Goal: Task Accomplishment & Management: Use online tool/utility

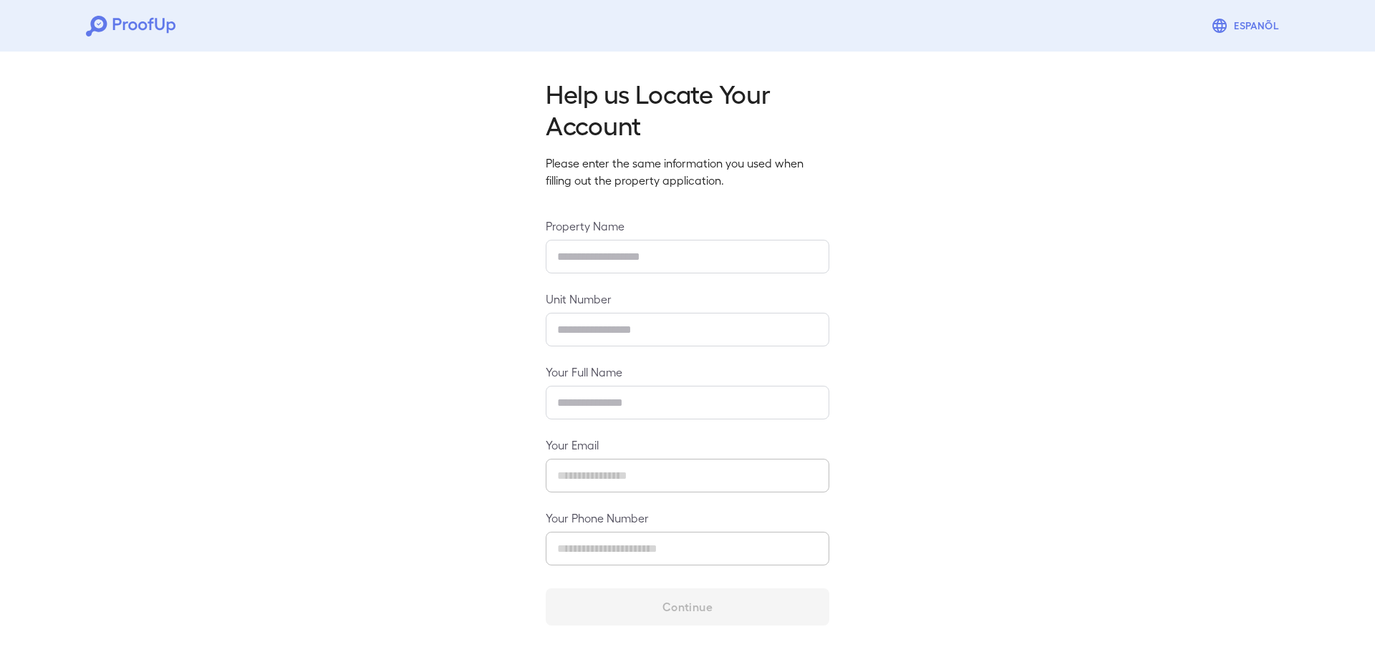
click at [132, 24] on icon at bounding box center [131, 26] width 90 height 21
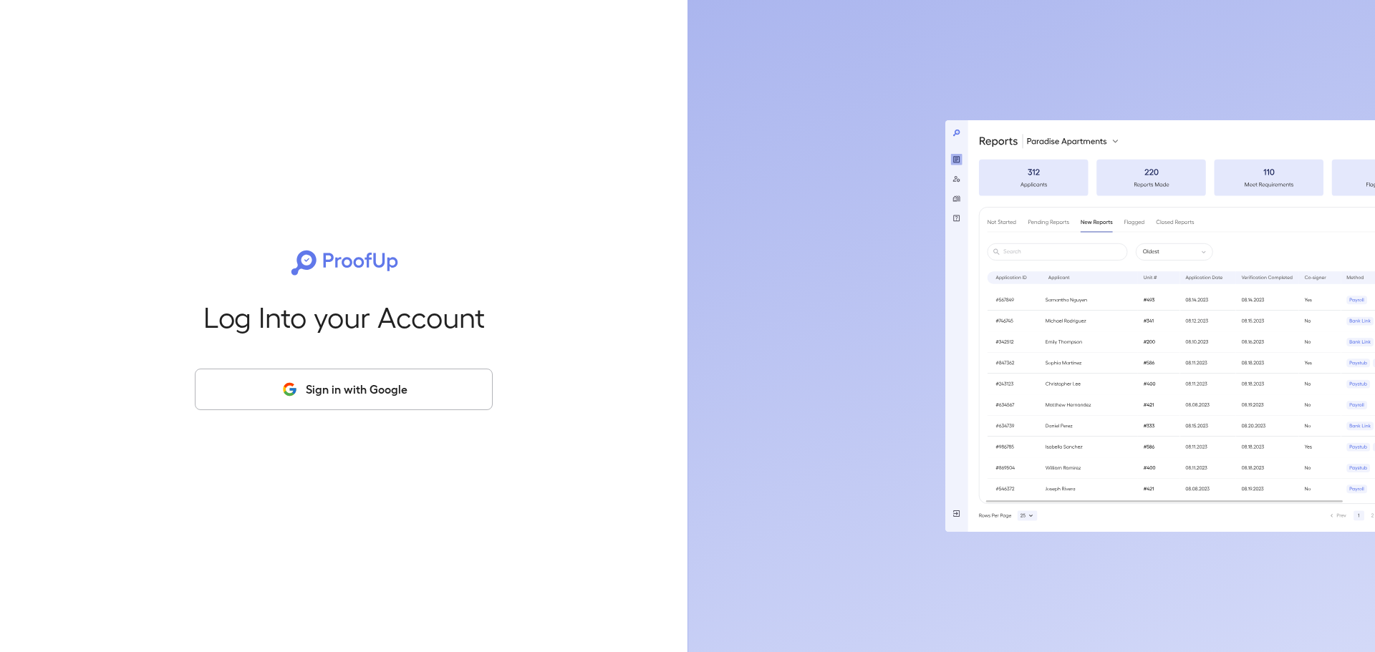
click at [370, 407] on button "Sign in with Google" at bounding box center [344, 390] width 298 height 42
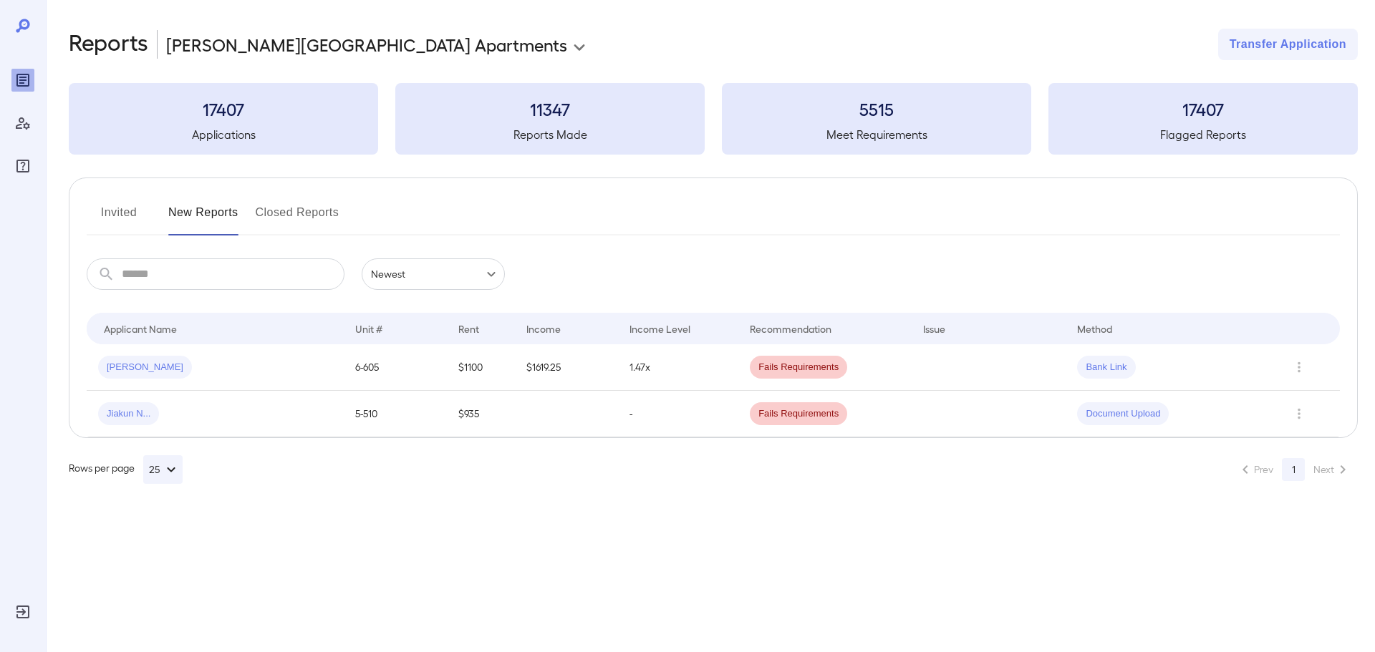
click at [237, 40] on body "**********" at bounding box center [687, 326] width 1375 height 652
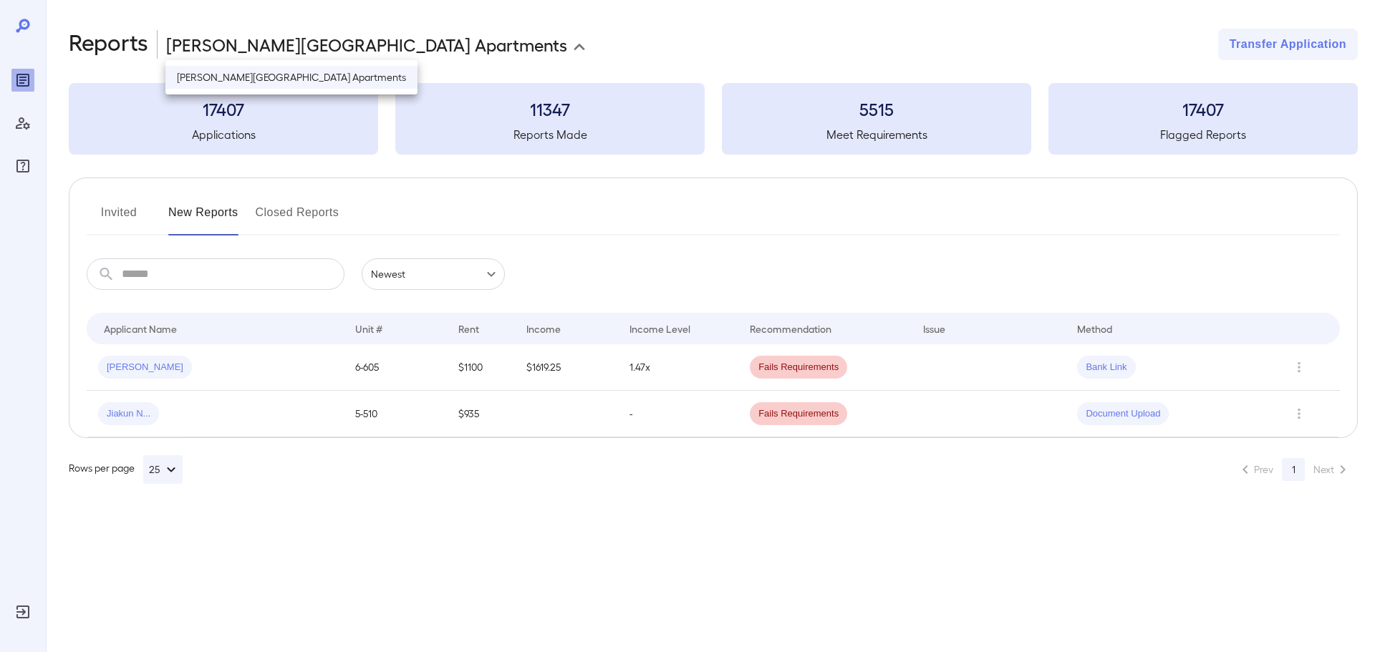
click at [1299, 372] on div at bounding box center [687, 326] width 1375 height 652
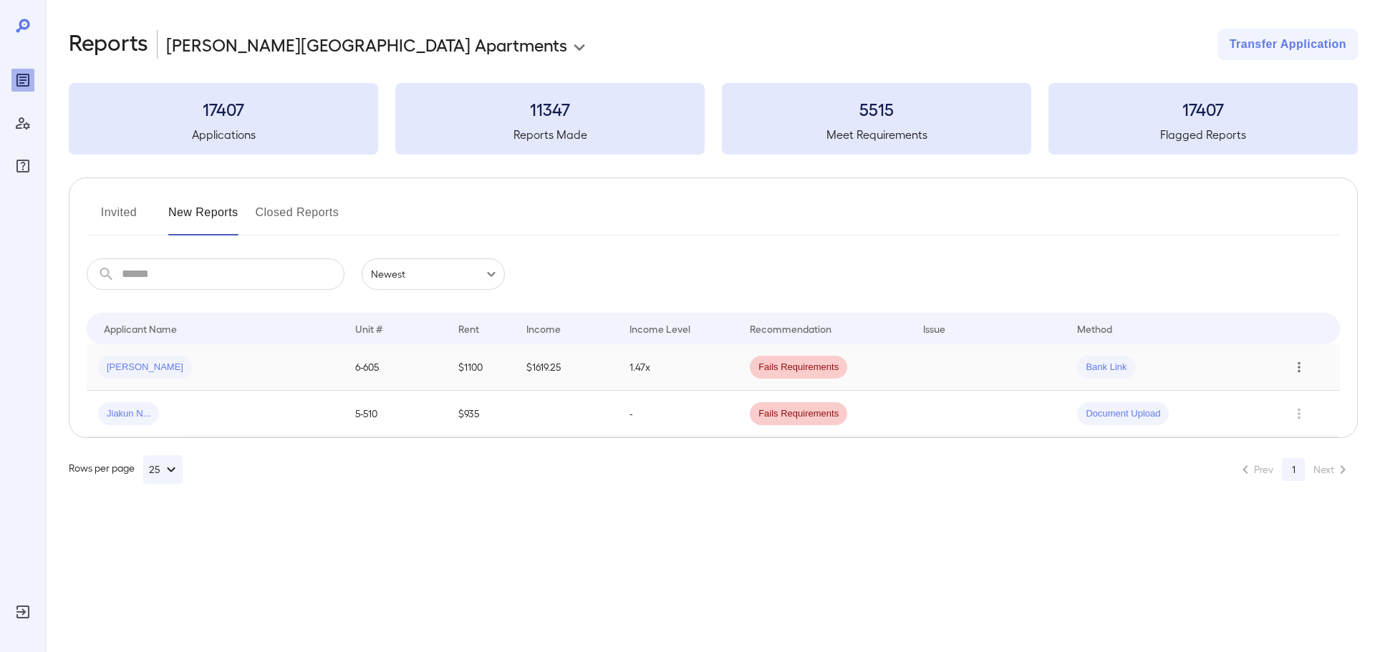
click at [1303, 370] on icon "Row Actions" at bounding box center [1299, 367] width 16 height 17
click at [1283, 465] on li "Close Report" at bounding box center [1306, 464] width 113 height 23
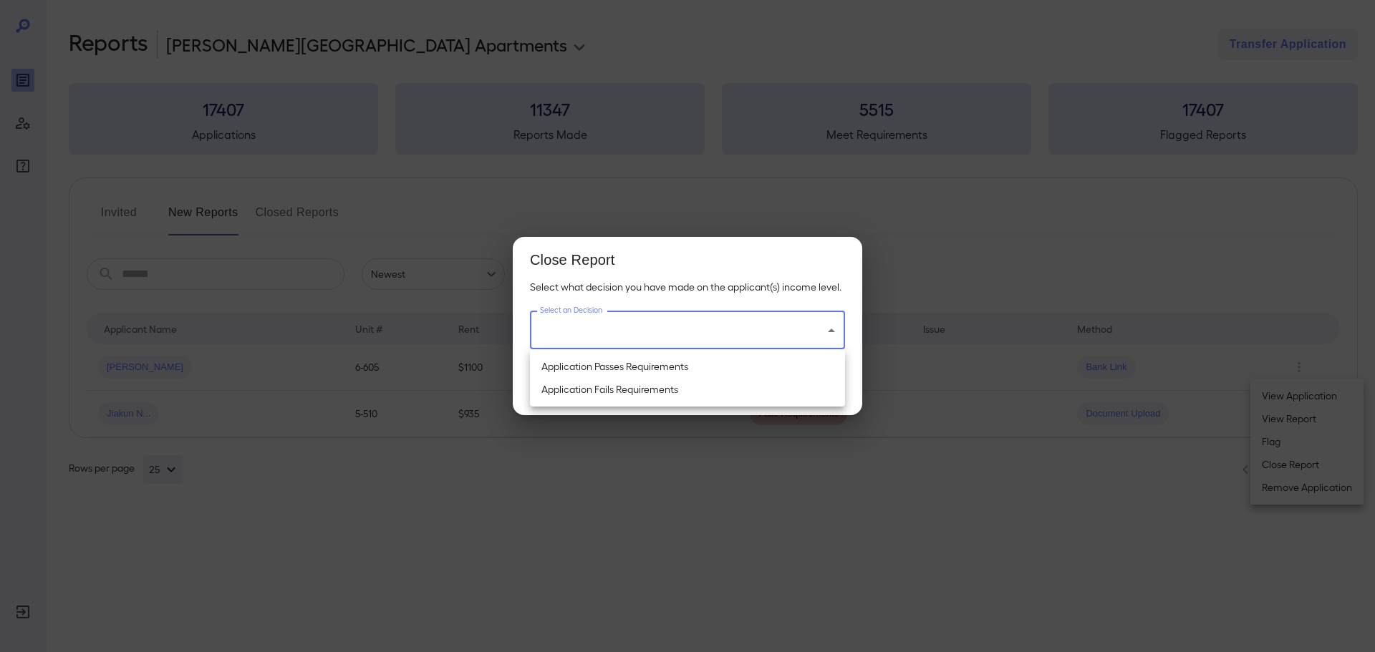
drag, startPoint x: 733, startPoint y: 337, endPoint x: 723, endPoint y: 340, distance: 10.6
click at [730, 334] on body "**********" at bounding box center [687, 326] width 1375 height 652
click at [634, 388] on li "Application Fails Requirements" at bounding box center [687, 389] width 315 height 23
type input "**********"
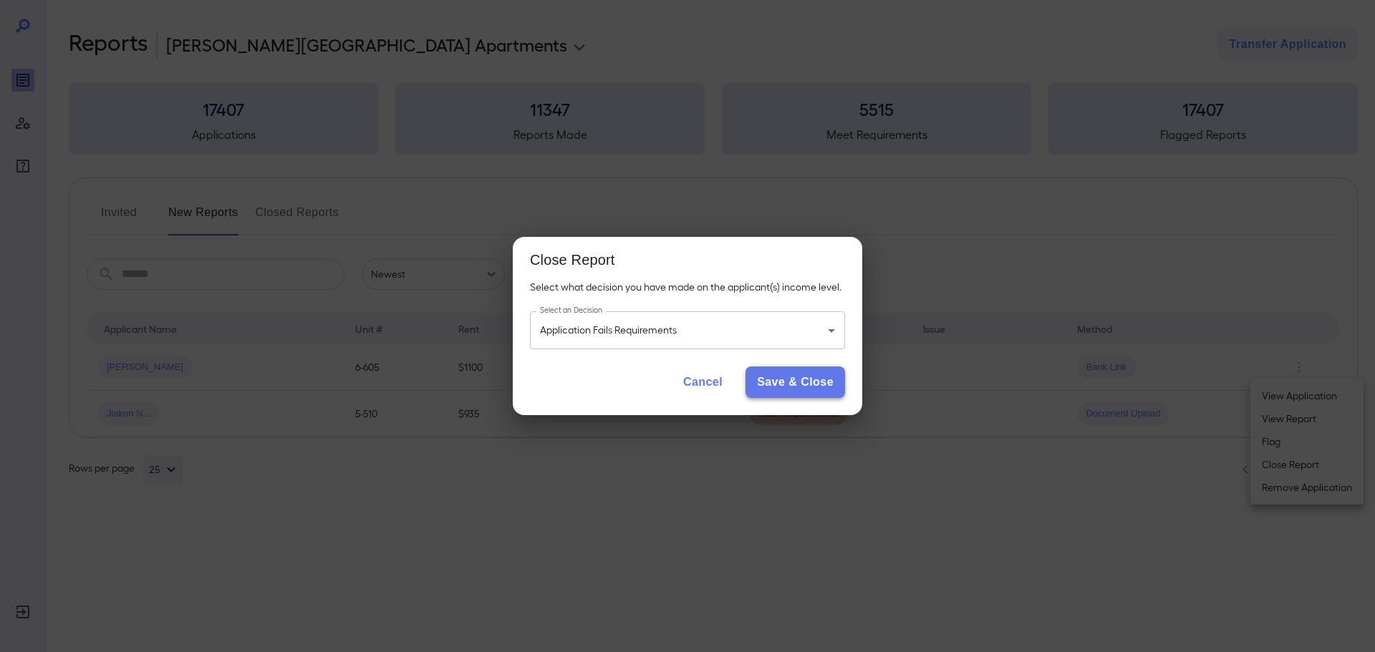
drag, startPoint x: 773, startPoint y: 380, endPoint x: 452, endPoint y: 366, distance: 321.1
click at [772, 380] on button "Save & Close" at bounding box center [795, 383] width 100 height 32
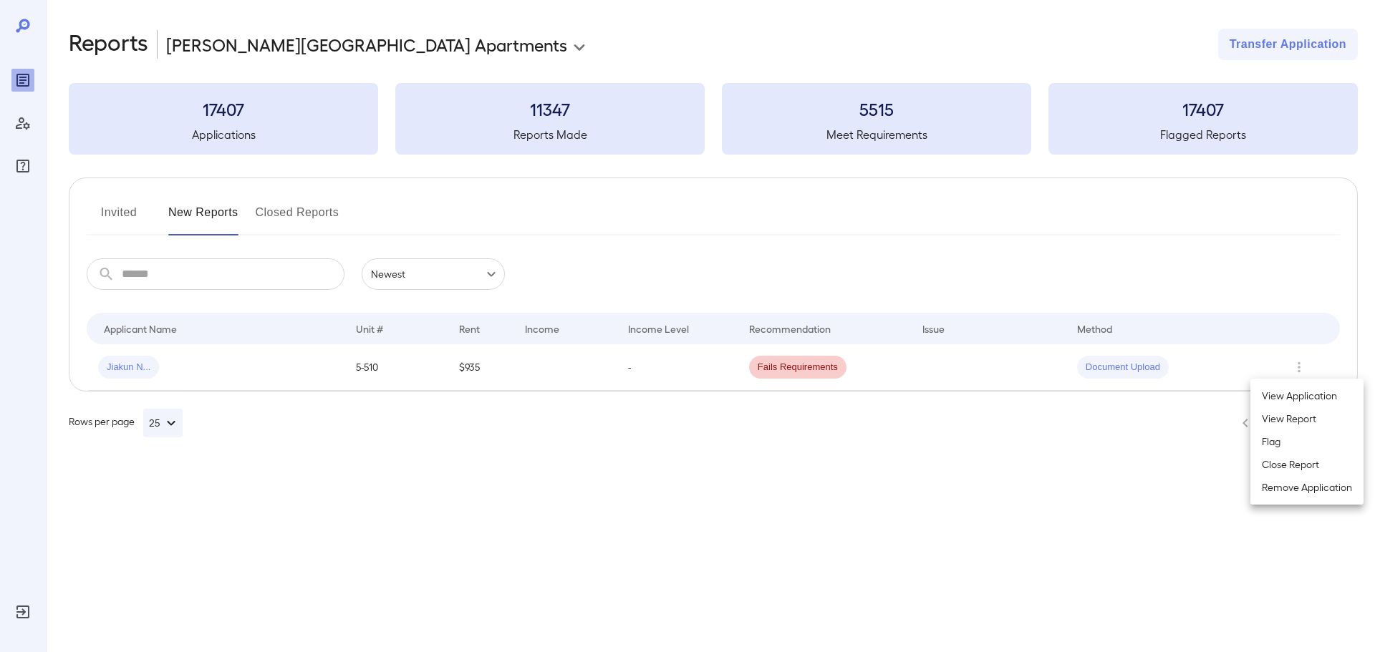
click at [1305, 365] on div at bounding box center [687, 326] width 1375 height 652
click at [1301, 370] on icon "Row Actions" at bounding box center [1299, 367] width 16 height 17
click at [1309, 472] on li "Close Report" at bounding box center [1306, 464] width 113 height 23
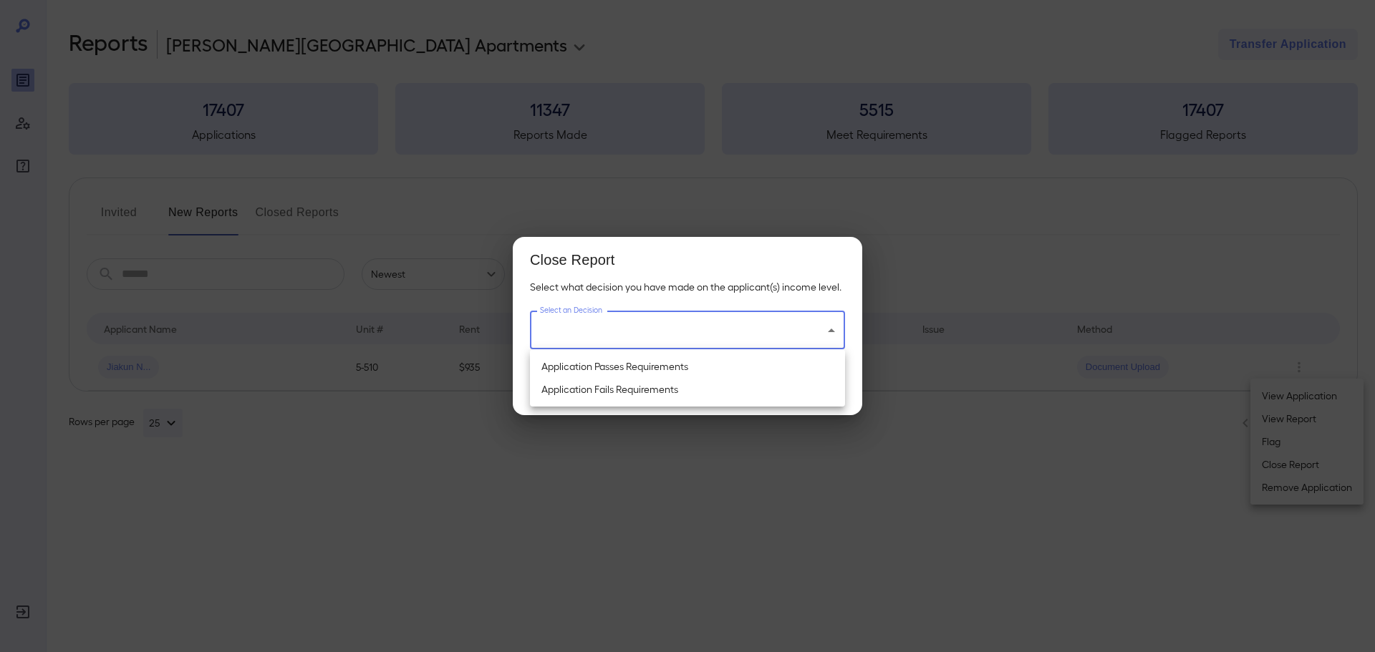
click at [781, 331] on body "**********" at bounding box center [687, 326] width 1375 height 652
drag, startPoint x: 648, startPoint y: 370, endPoint x: 663, endPoint y: 368, distance: 15.2
click at [650, 367] on li "Application Passes Requirements" at bounding box center [687, 366] width 315 height 23
type input "**********"
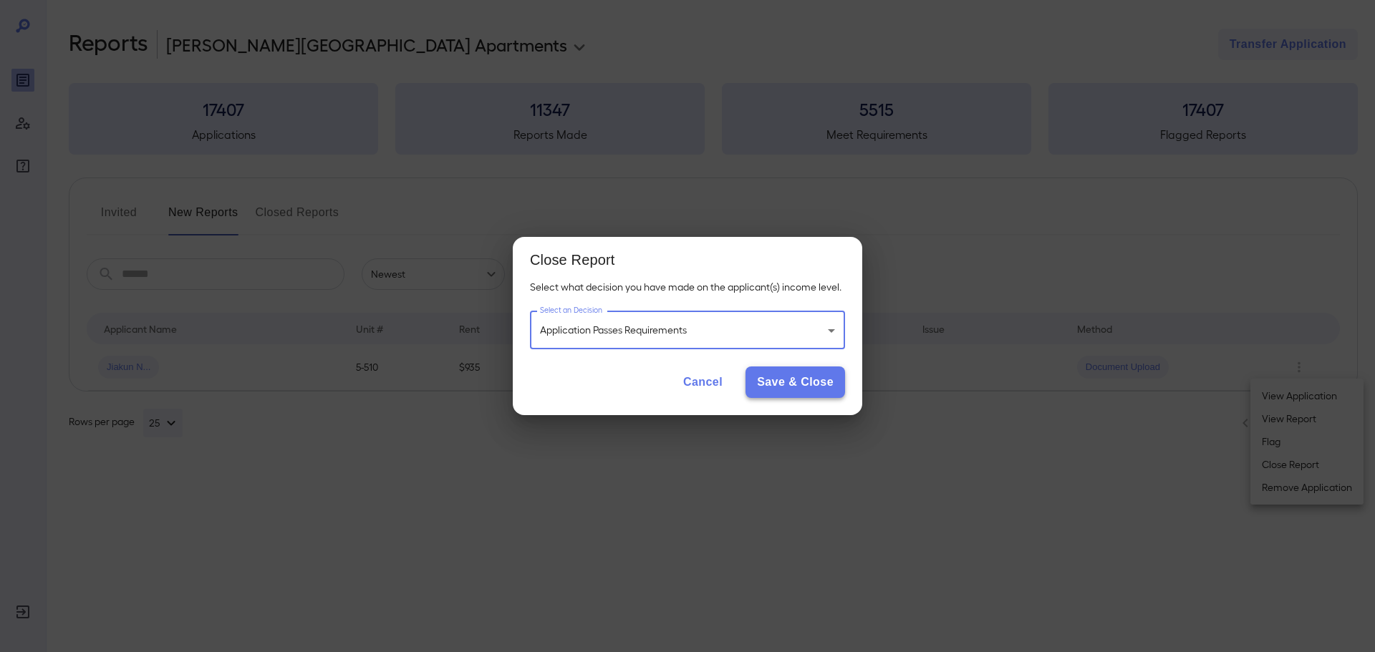
click at [773, 375] on button "Save & Close" at bounding box center [795, 383] width 100 height 32
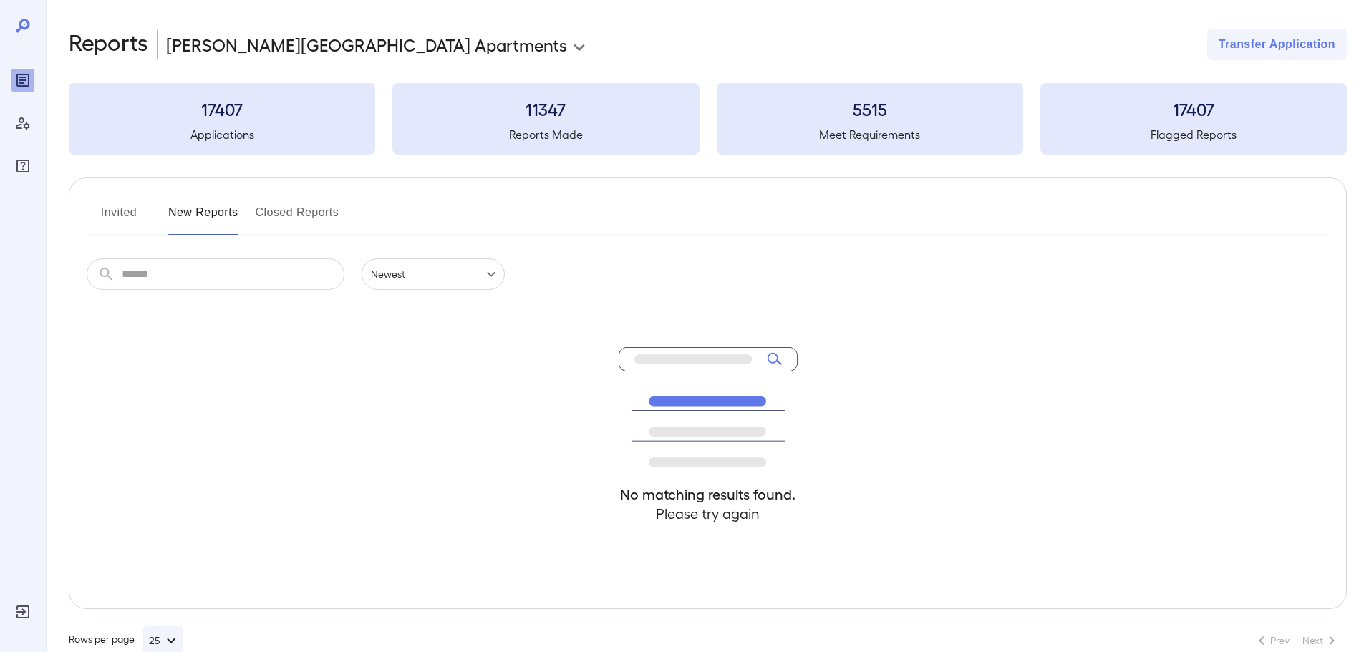
click at [99, 216] on button "Invited" at bounding box center [119, 218] width 64 height 34
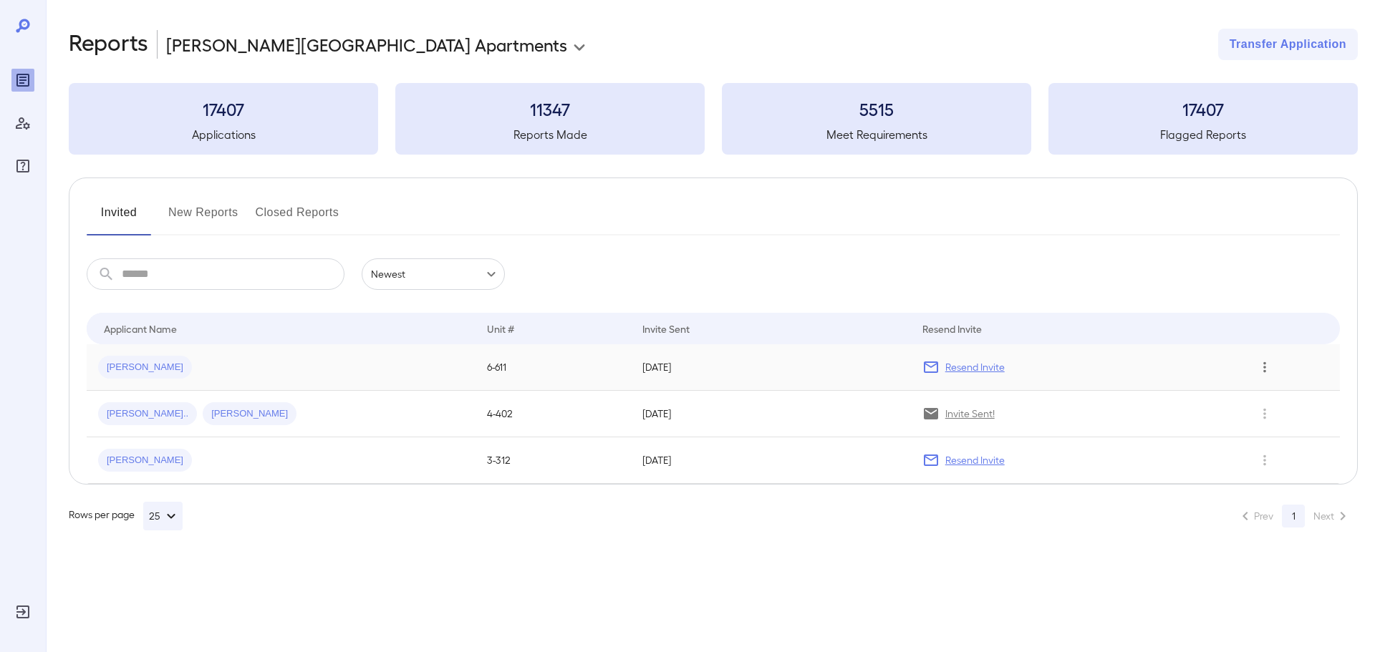
click at [1263, 372] on icon "Row Actions" at bounding box center [1265, 367] width 16 height 17
click at [1274, 404] on li "View Application" at bounding box center [1306, 396] width 113 height 23
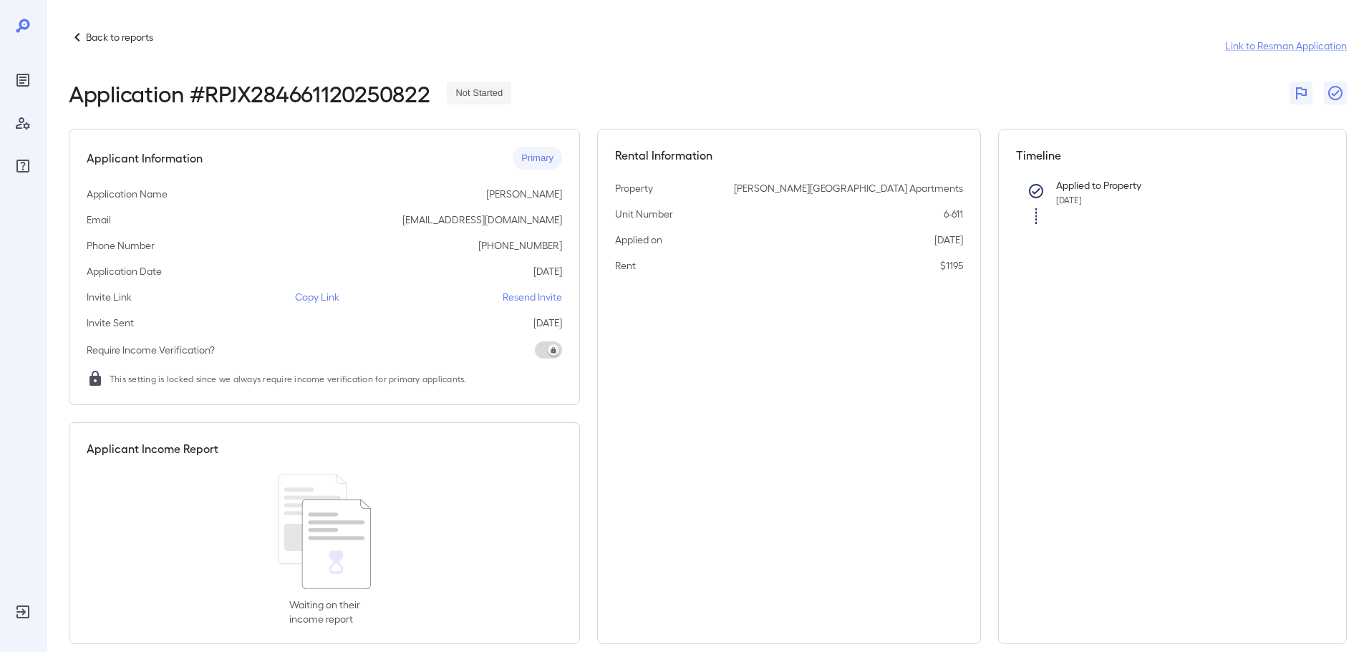
click at [317, 294] on p "Copy Link" at bounding box center [317, 297] width 44 height 14
click at [332, 299] on p "Copy Link" at bounding box center [317, 297] width 44 height 14
click at [118, 35] on p "Back to reports" at bounding box center [119, 37] width 67 height 14
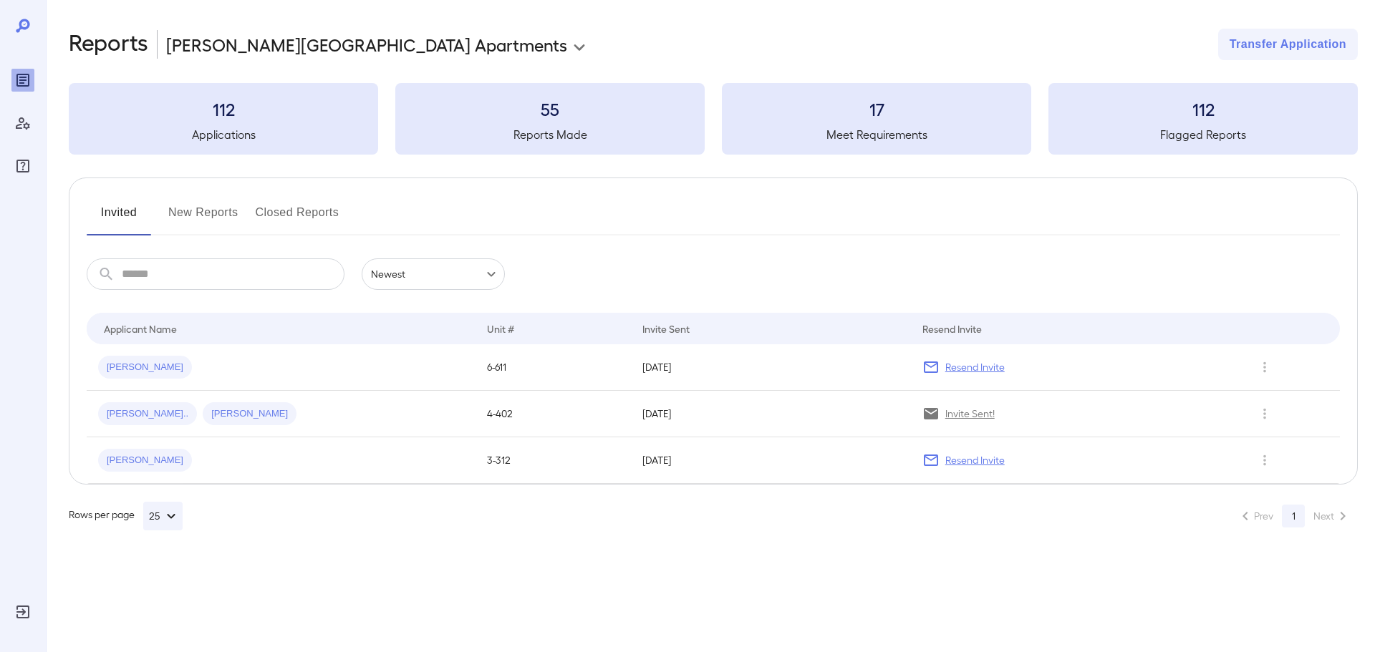
click at [217, 208] on button "New Reports" at bounding box center [203, 218] width 70 height 34
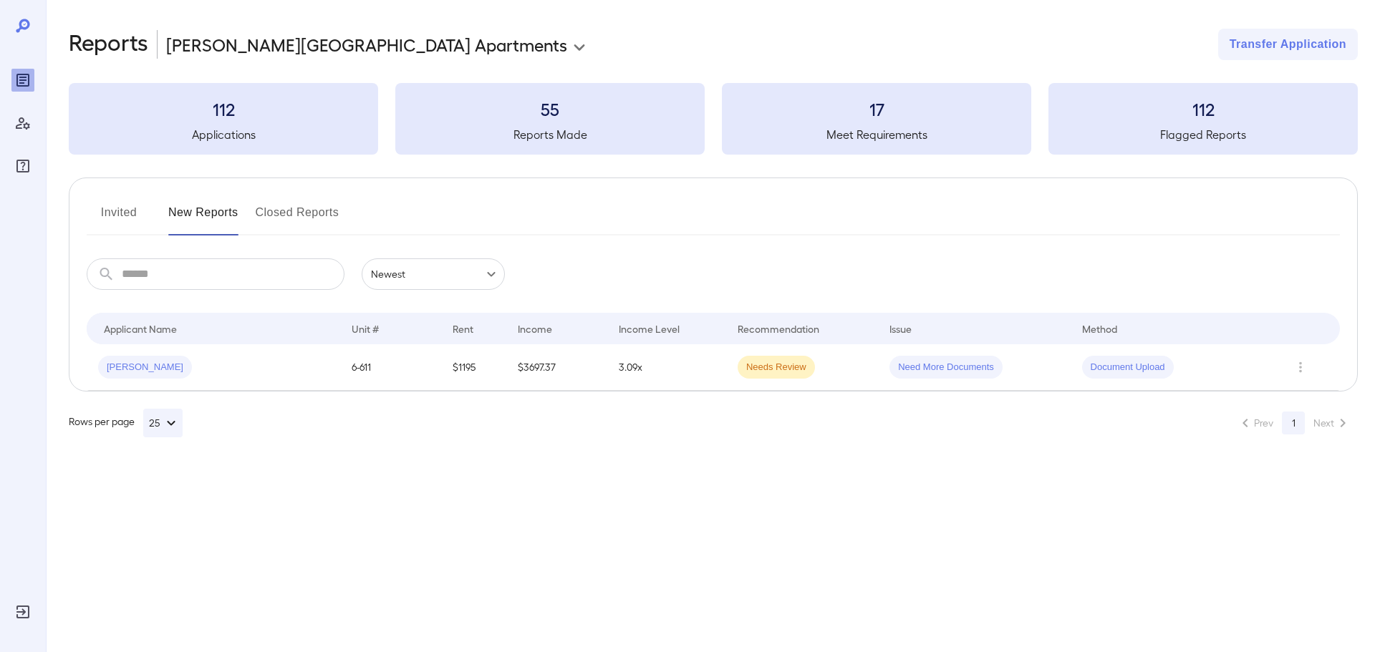
drag, startPoint x: 146, startPoint y: 211, endPoint x: 155, endPoint y: 211, distance: 8.6
click at [153, 210] on div "Invited New Reports Closed Reports" at bounding box center [713, 218] width 1253 height 34
click at [1298, 364] on icon "Row Actions" at bounding box center [1301, 367] width 16 height 17
click at [1318, 445] on li "Remove Flag" at bounding box center [1306, 441] width 113 height 23
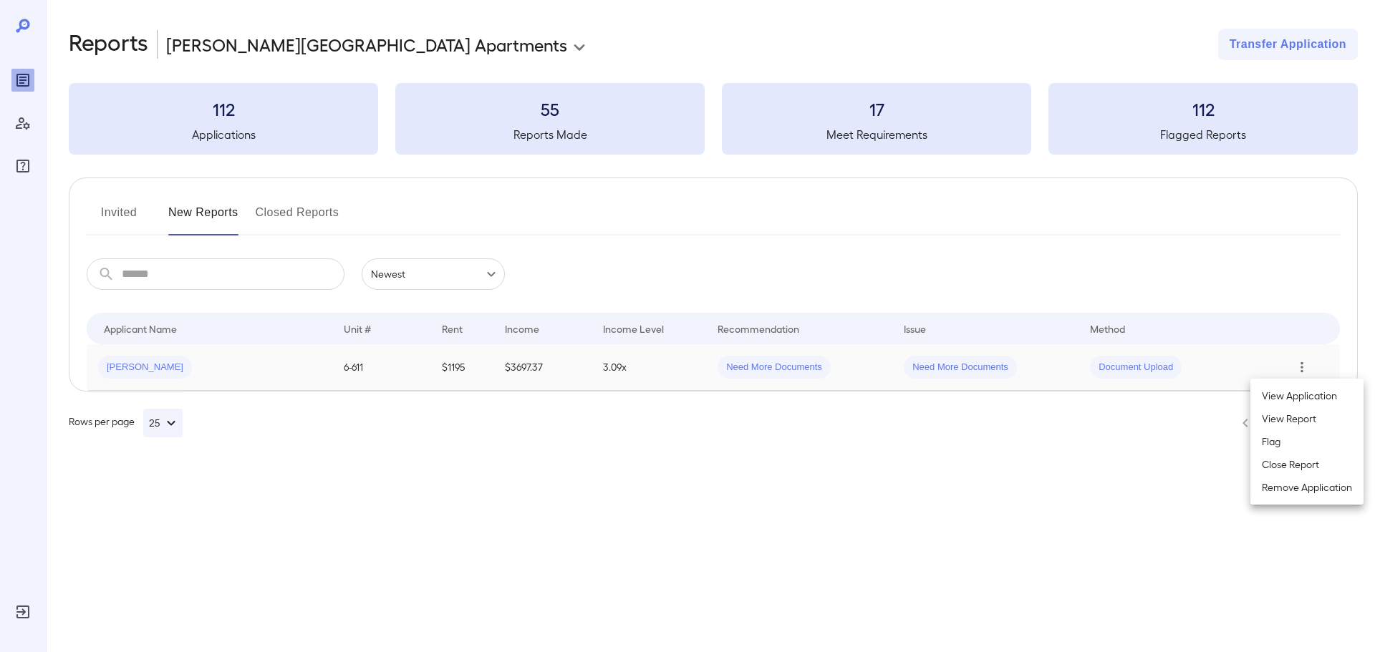
click at [1277, 465] on li "Close Report" at bounding box center [1306, 464] width 113 height 23
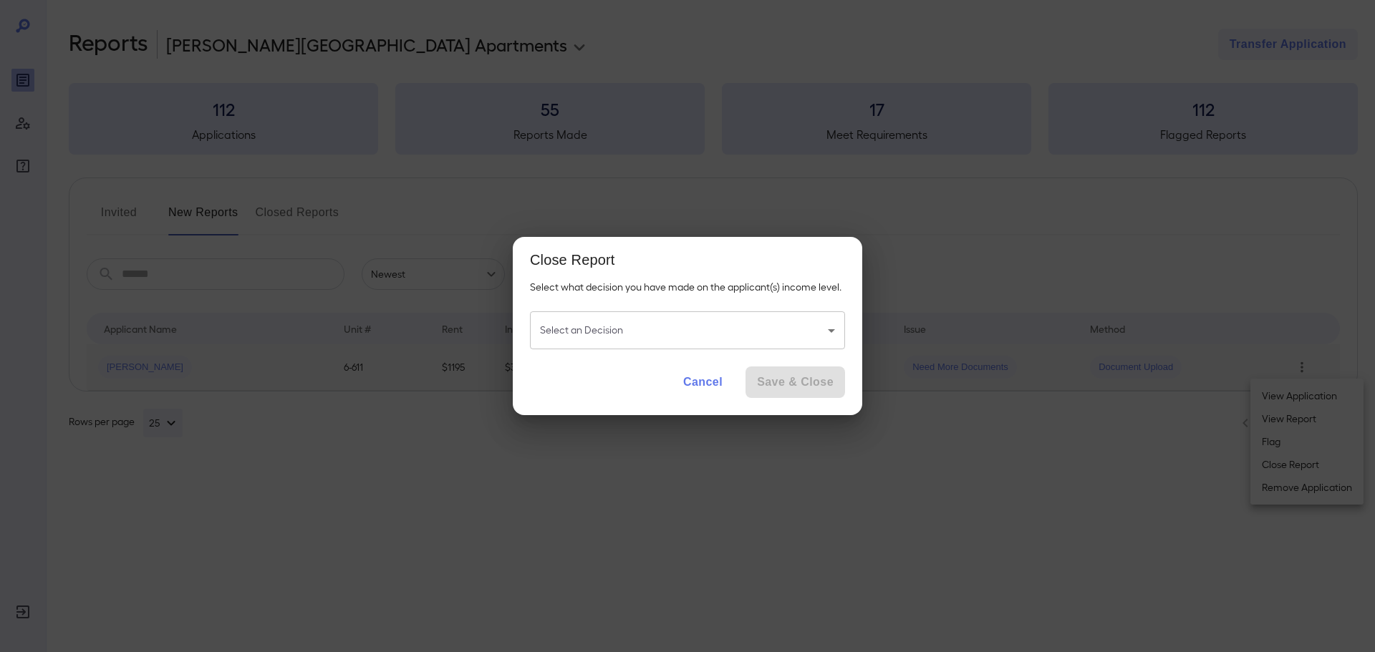
click at [829, 331] on body "**********" at bounding box center [687, 326] width 1375 height 652
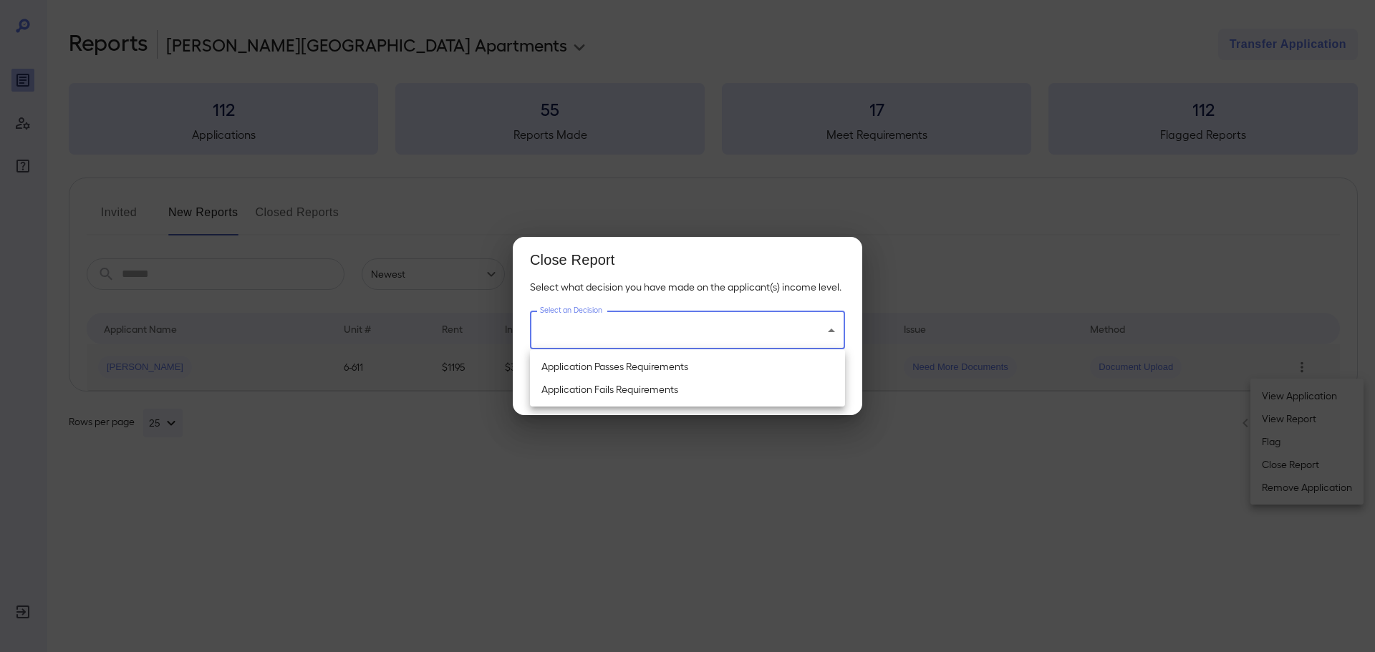
click at [705, 372] on li "Application Passes Requirements" at bounding box center [687, 366] width 315 height 23
type input "**********"
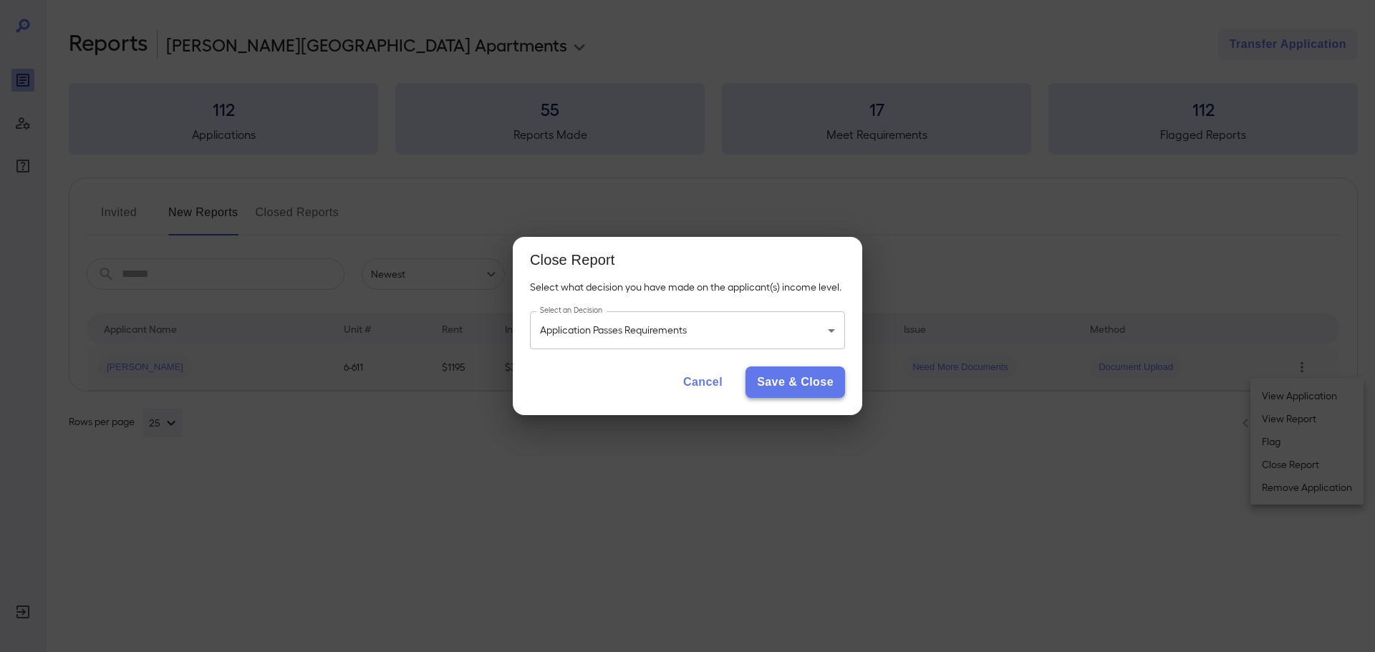
click at [771, 375] on button "Save & Close" at bounding box center [795, 383] width 100 height 32
